Goal: Check status: Check status

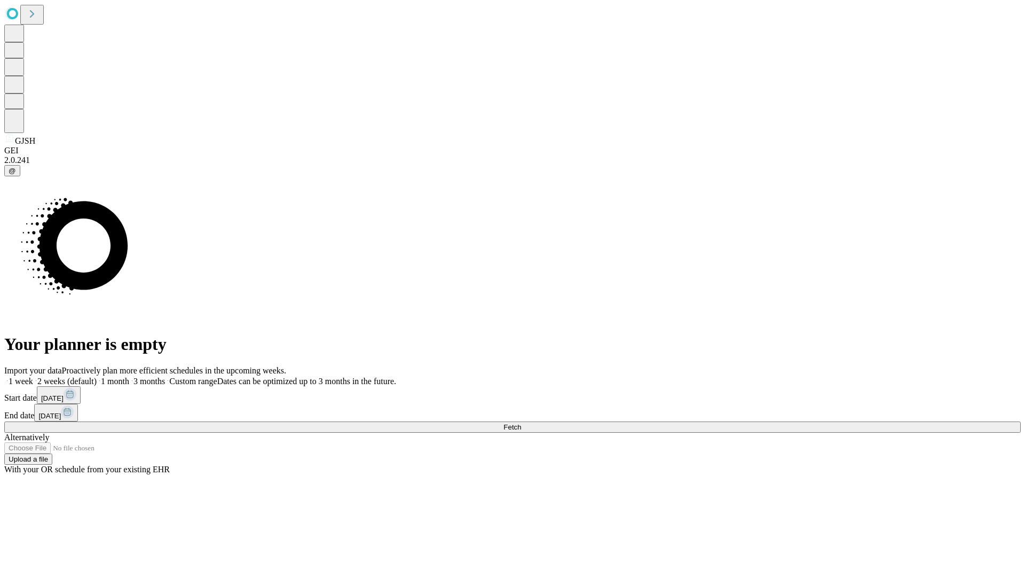
click at [521, 423] on span "Fetch" at bounding box center [512, 427] width 18 height 8
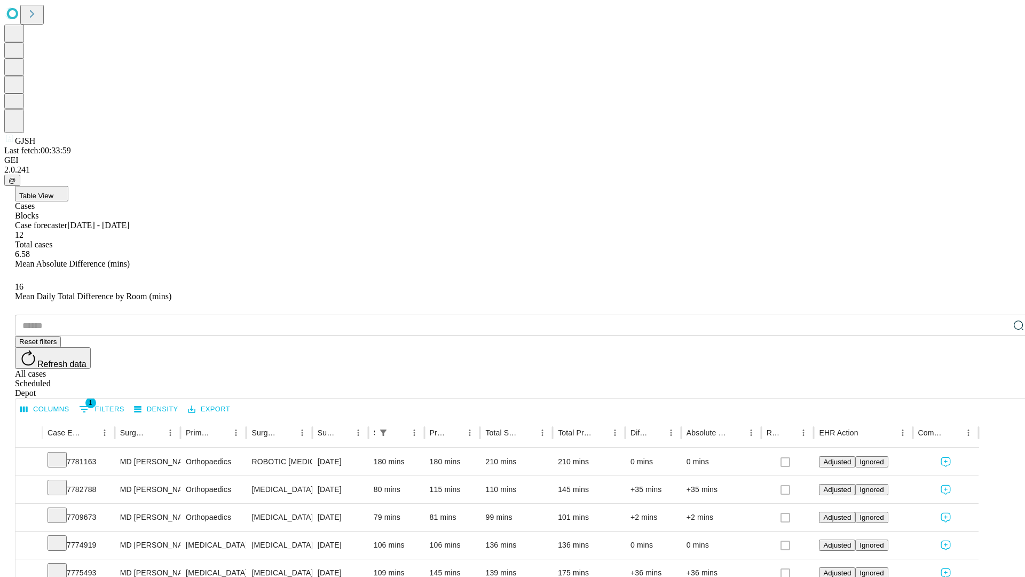
click at [956, 379] on div "Scheduled" at bounding box center [523, 384] width 1017 height 10
